Goal: Information Seeking & Learning: Learn about a topic

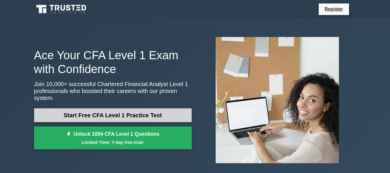
click at [49, 108] on link "Start Free CFA Level 1 Practice Test" at bounding box center [113, 115] width 158 height 14
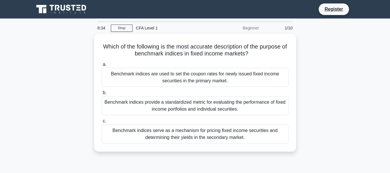
click at [41, 132] on div "Which of the following is the most accurate description of the purpose of bench…" at bounding box center [195, 96] width 329 height 125
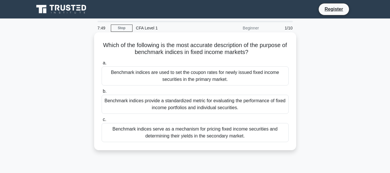
click at [235, 106] on div "Benchmark indices provide a standardized metric for evaluating the performance …" at bounding box center [195, 104] width 187 height 19
click at [102, 93] on input "b. Benchmark indices provide a standardized metric for evaluating the performan…" at bounding box center [102, 92] width 0 height 4
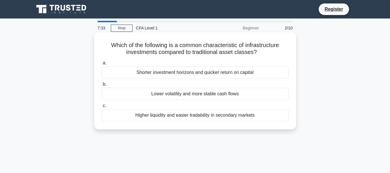
click at [236, 72] on div "Shorter investment horizons and quicker return on capital" at bounding box center [195, 72] width 187 height 12
click at [102, 65] on input "a. Shorter investment horizons and quicker return on capital" at bounding box center [102, 63] width 0 height 4
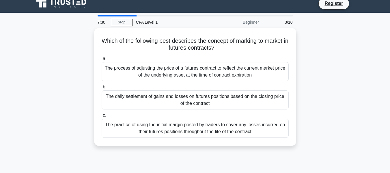
scroll to position [8, 0]
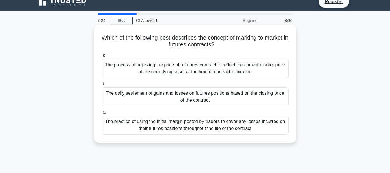
click at [222, 76] on div "The process of adjusting the price of a futures contract to reflect the current…" at bounding box center [195, 68] width 187 height 19
click at [102, 57] on input "a. The process of adjusting the price of a futures contract to reflect the curr…" at bounding box center [102, 56] width 0 height 4
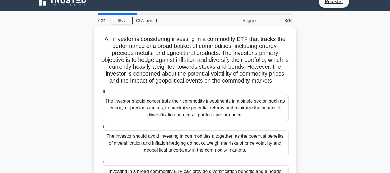
scroll to position [0, 0]
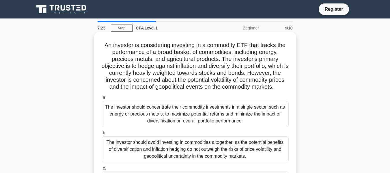
click at [192, 127] on div "The investor should concentrate their commodity investments in a single sector,…" at bounding box center [195, 114] width 187 height 26
click at [102, 100] on input "a. The investor should concentrate their commodity investments in a single sect…" at bounding box center [102, 98] width 0 height 4
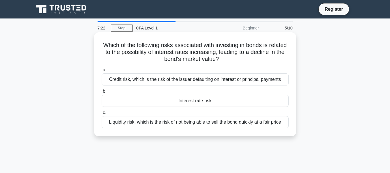
click at [200, 106] on div "Interest rate risk" at bounding box center [195, 101] width 187 height 12
click at [102, 93] on input "b. Interest rate risk" at bounding box center [102, 92] width 0 height 4
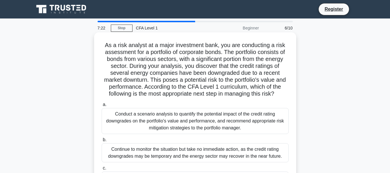
click at [194, 129] on div "Conduct a scenario analysis to quantify the potential impact of the credit rati…" at bounding box center [195, 121] width 187 height 26
click at [102, 107] on input "a. Conduct a scenario analysis to quantify the potential impact of the credit r…" at bounding box center [102, 105] width 0 height 4
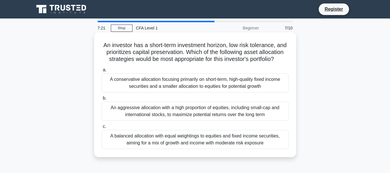
click at [189, 121] on div "An aggressive allocation with a high proportion of equities, including small-ca…" at bounding box center [195, 111] width 187 height 19
click at [102, 100] on input "b. An aggressive allocation with a high proportion of equities, including small…" at bounding box center [102, 98] width 0 height 4
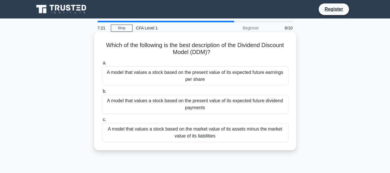
click at [200, 107] on div "A model that values a stock based on the present value of its expected future d…" at bounding box center [195, 104] width 187 height 19
click at [102, 93] on input "b. A model that values a stock based on the present value of its expected futur…" at bounding box center [102, 92] width 0 height 4
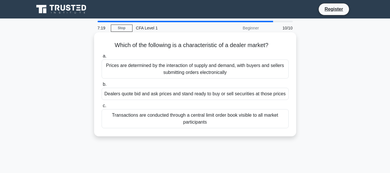
click at [215, 96] on div "Dealers quote bid and ask prices and stand ready to buy or sell securities at t…" at bounding box center [195, 94] width 187 height 12
click at [102, 86] on input "b. Dealers quote bid and ask prices and stand ready to buy or sell securities a…" at bounding box center [102, 85] width 0 height 4
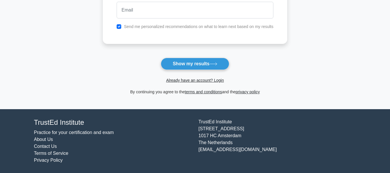
click at [252, 116] on footer "TrustEd Institute Practice for your certification and exam About Us Contact Us …" at bounding box center [195, 141] width 390 height 64
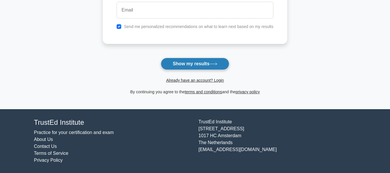
click at [213, 68] on button "Show my results" at bounding box center [195, 64] width 68 height 12
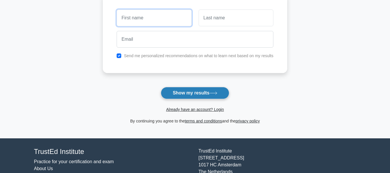
scroll to position [20, 0]
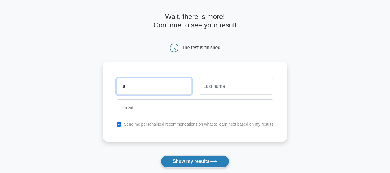
type input "uu"
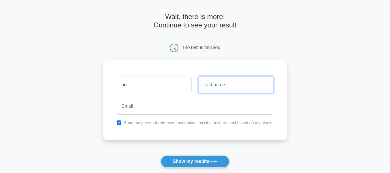
click at [247, 79] on input "text" at bounding box center [236, 85] width 75 height 17
type input "88"
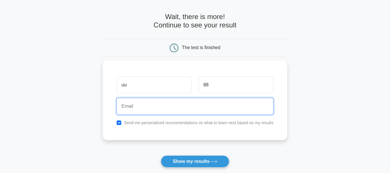
click at [209, 109] on input "email" at bounding box center [195, 106] width 157 height 17
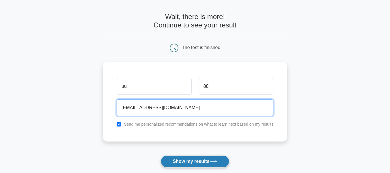
type input "[EMAIL_ADDRESS][DOMAIN_NAME]"
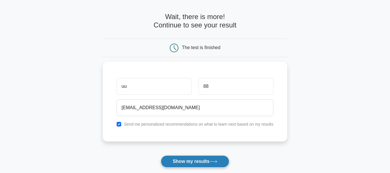
click at [215, 161] on icon at bounding box center [214, 161] width 8 height 3
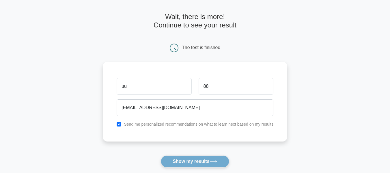
scroll to position [31, 0]
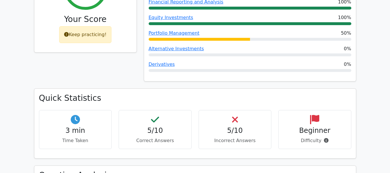
scroll to position [258, 0]
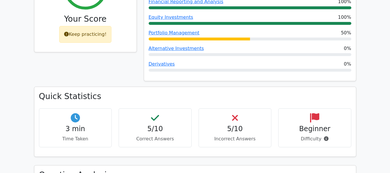
click at [338, 125] on h4 "Beginner" at bounding box center [314, 129] width 63 height 8
click at [325, 136] on icon at bounding box center [326, 138] width 5 height 5
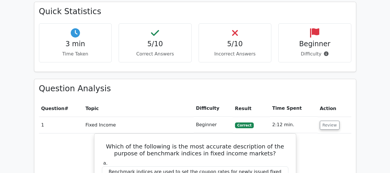
scroll to position [355, 0]
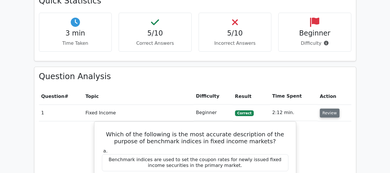
click at [328, 109] on button "Review" at bounding box center [330, 113] width 20 height 9
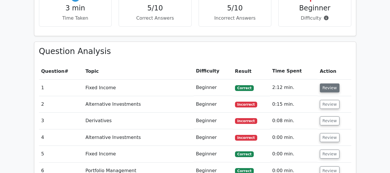
scroll to position [377, 0]
